Goal: Check status: Check status

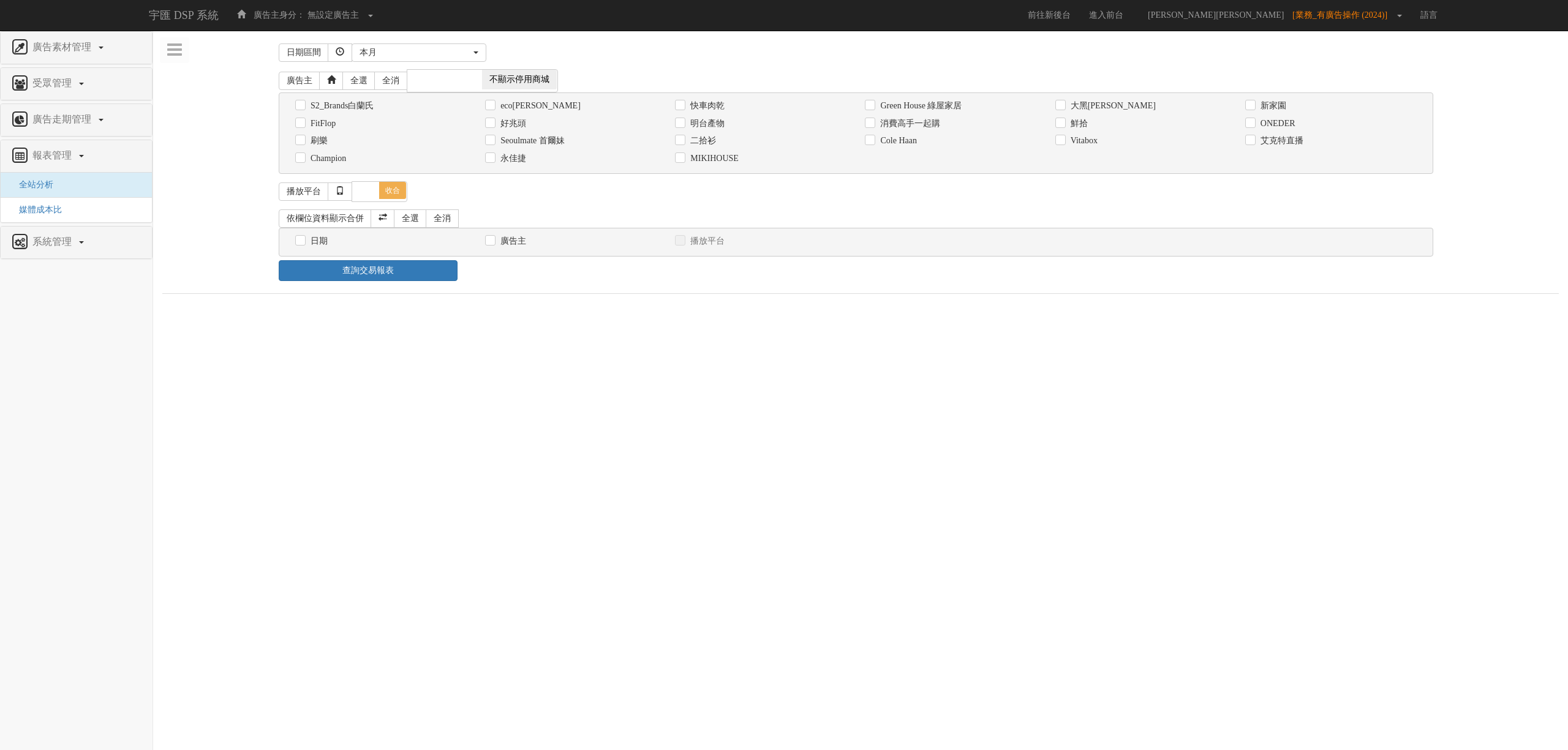
click at [936, 122] on label "消費高手一起購" at bounding box center [908, 124] width 63 height 12
click at [873, 122] on input "消費高手一起購" at bounding box center [869, 123] width 8 height 8
checkbox input "true"
click at [330, 245] on div "日期" at bounding box center [381, 241] width 171 height 13
click at [324, 244] on label "日期" at bounding box center [317, 241] width 20 height 12
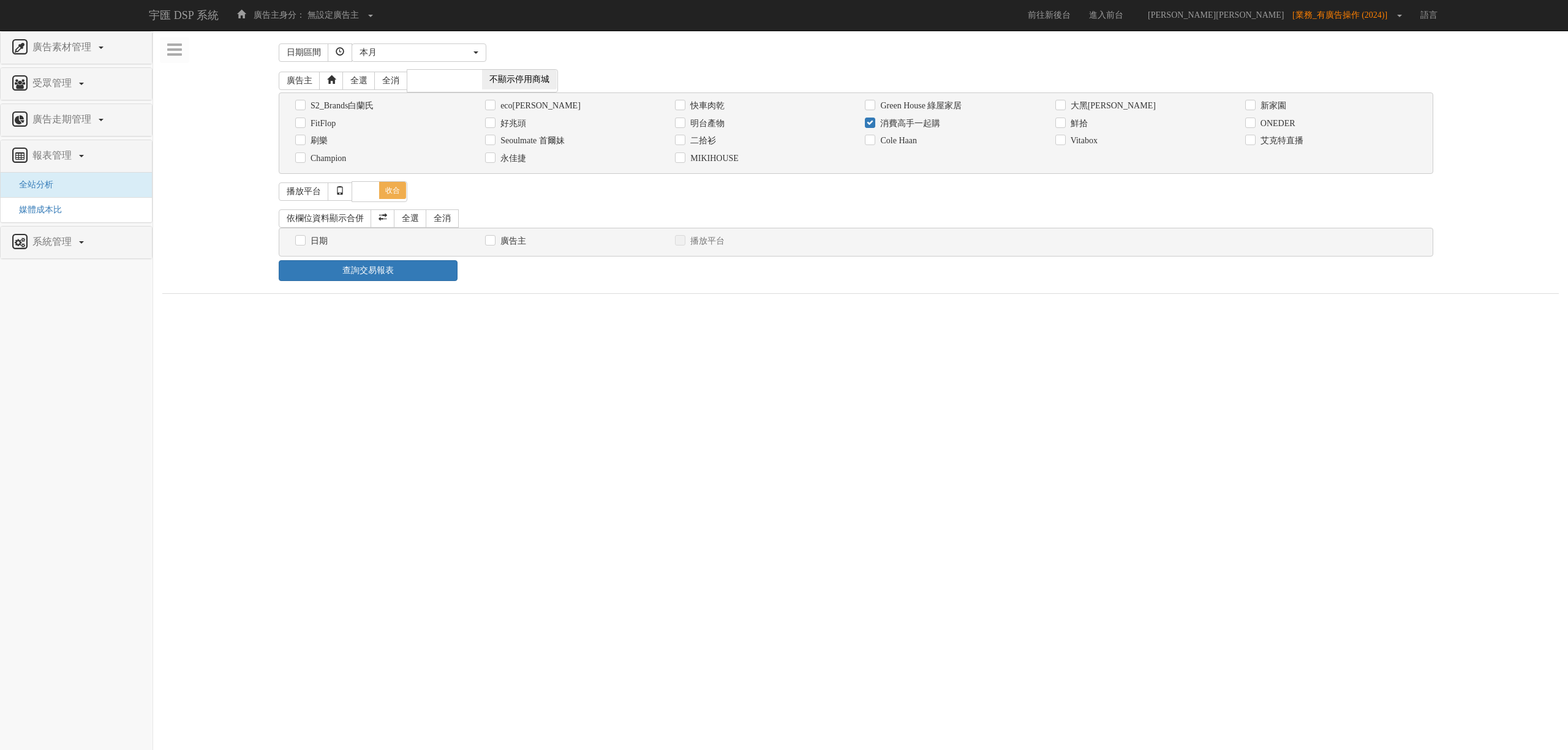
click at [303, 244] on input "日期" at bounding box center [299, 241] width 8 height 8
checkbox input "true"
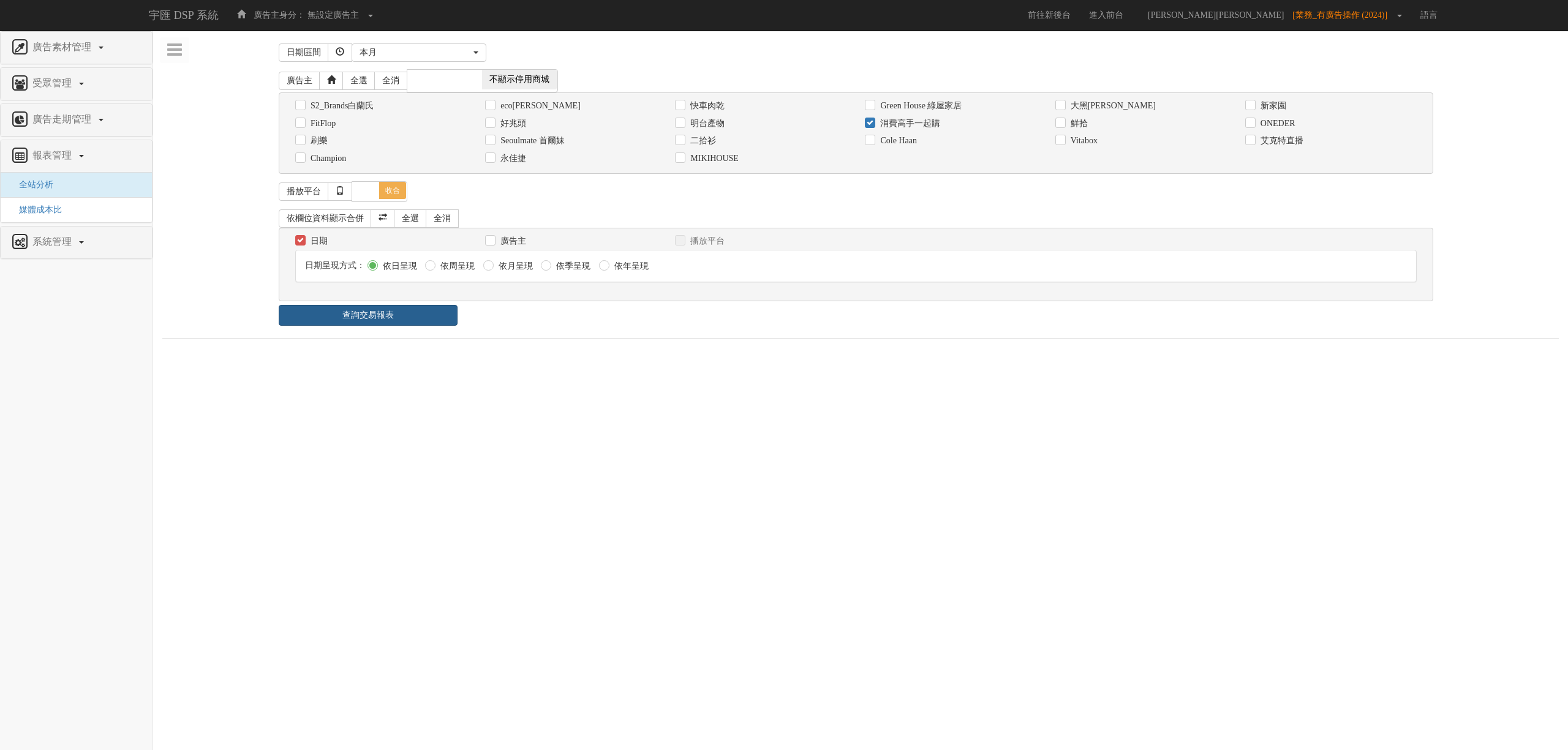
click at [417, 316] on link "查詢交易報表" at bounding box center [368, 315] width 178 height 21
click at [512, 316] on div "查詢交易報表" at bounding box center [860, 315] width 1182 height 21
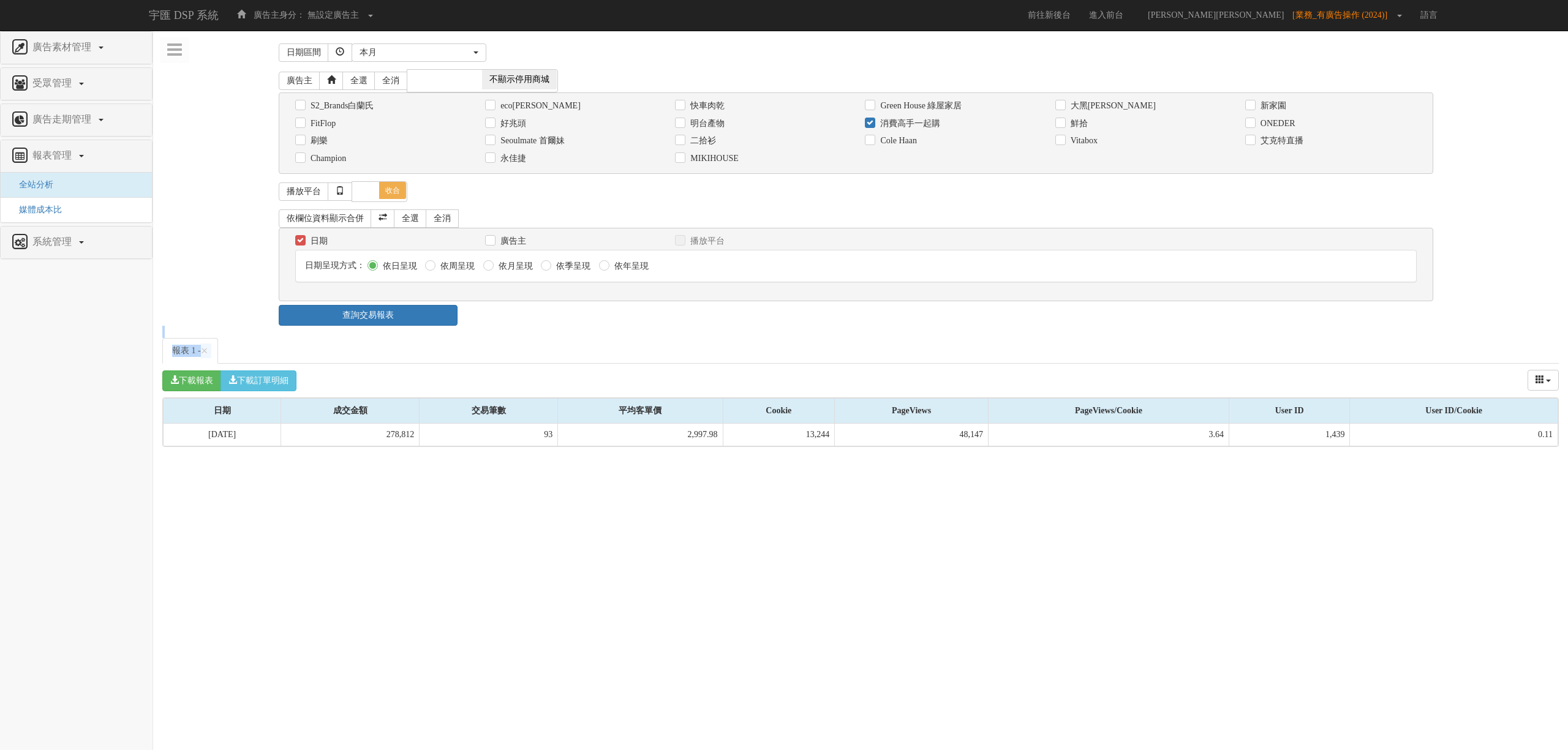
drag, startPoint x: 512, startPoint y: 316, endPoint x: 581, endPoint y: 535, distance: 229.6
click at [581, 459] on html "宇匯 DSP 系統 廣告主身分： 無設定廣告主 無設定廣告主 [101] S2_Brands[PERSON_NAME]氏 [177] 南法香頌 [270] 神…" at bounding box center [784, 229] width 1568 height 459
